Goal: Task Accomplishment & Management: Use online tool/utility

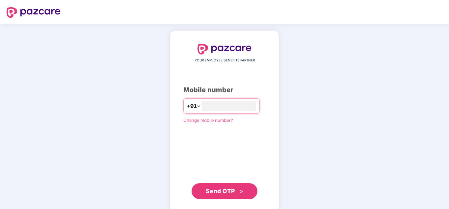
type input "**********"
click at [217, 196] on button "Send OTP" at bounding box center [225, 191] width 66 height 16
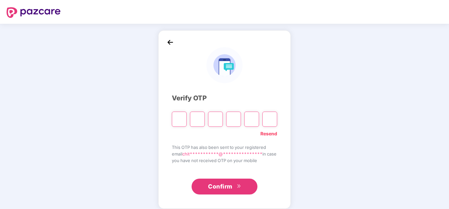
type input "*"
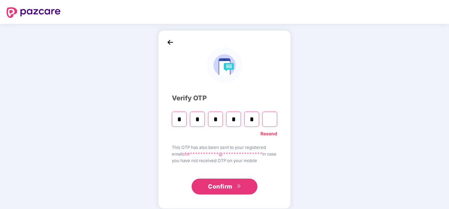
type input "*"
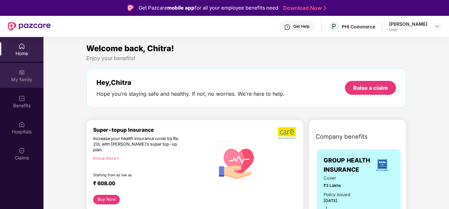
click at [18, 79] on div "My family" at bounding box center [21, 79] width 43 height 7
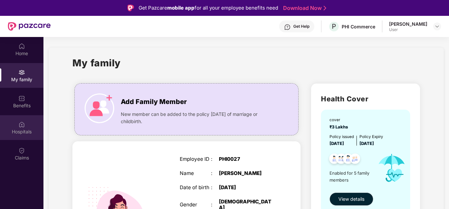
click at [25, 131] on div "Hospitals" at bounding box center [21, 131] width 43 height 7
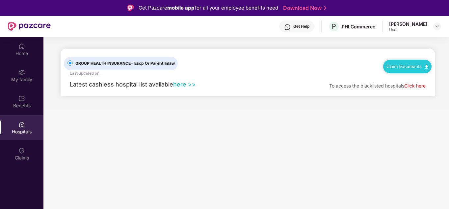
click at [180, 84] on link "here >>" at bounding box center [184, 83] width 23 height 7
click at [182, 86] on link "here >>" at bounding box center [184, 83] width 23 height 7
